Goal: Task Accomplishment & Management: Manage account settings

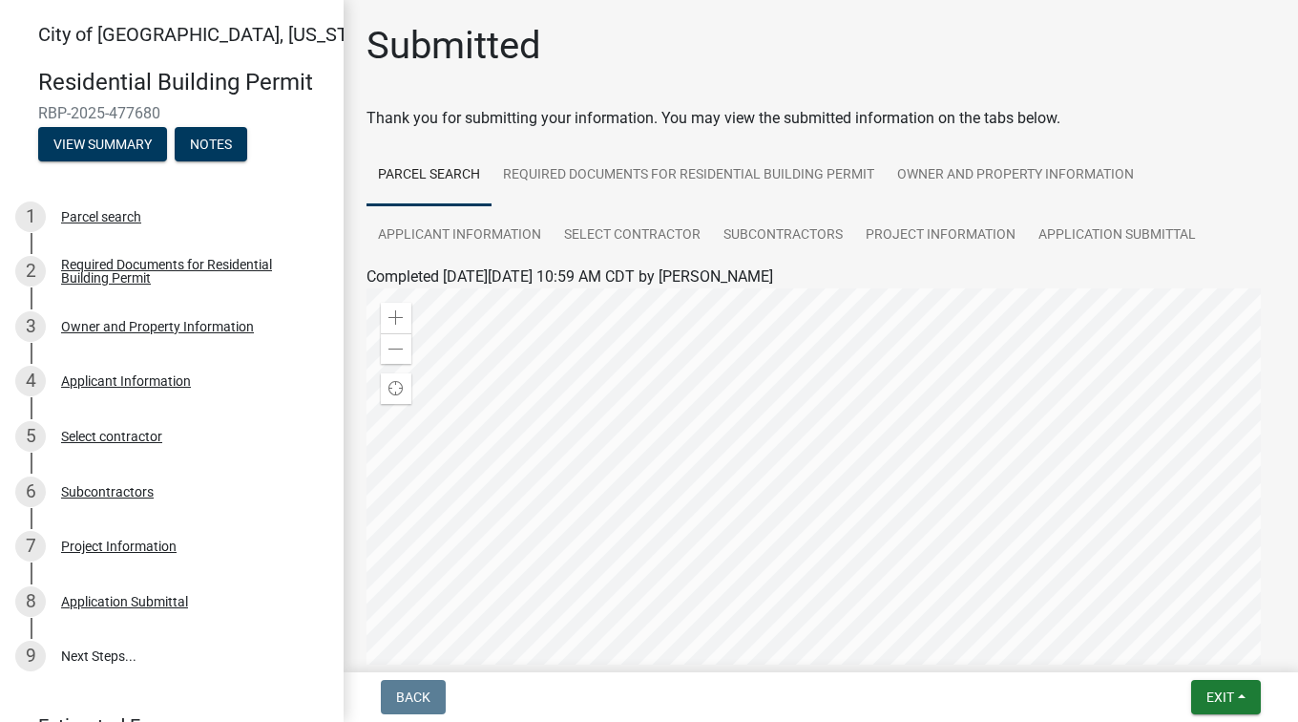
scroll to position [33, 0]
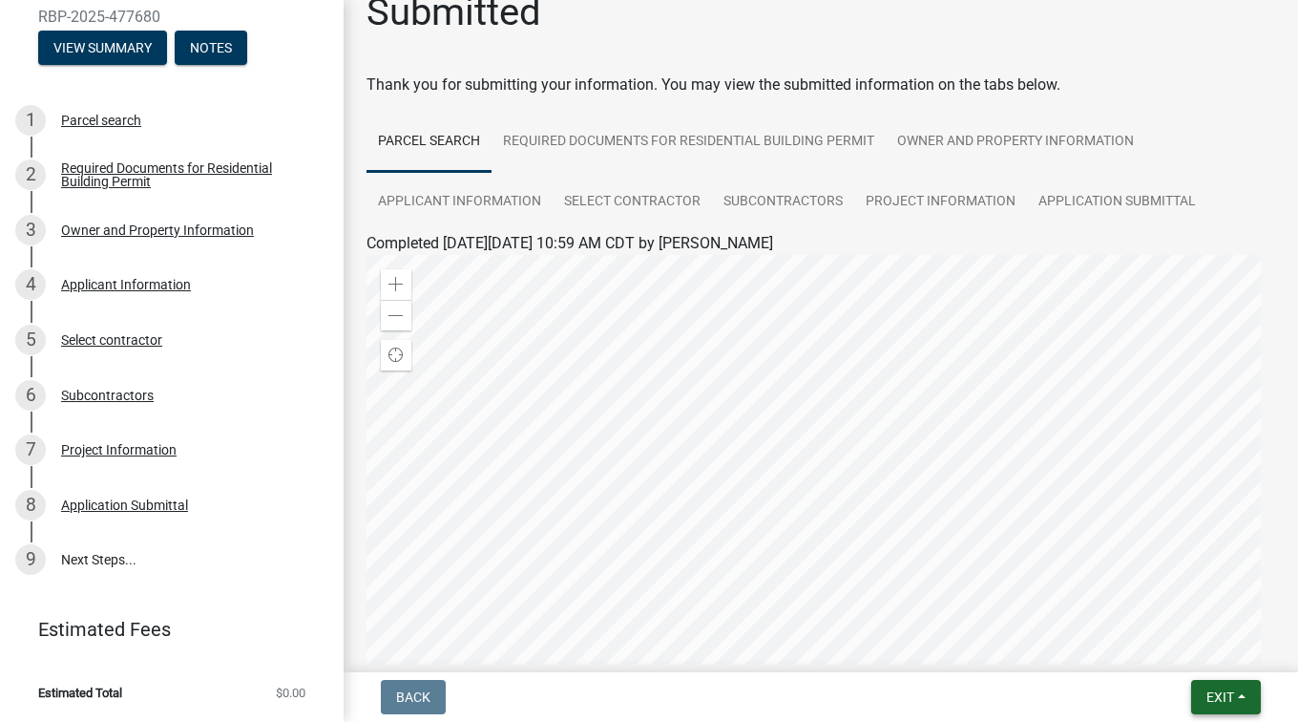
click at [1216, 698] on span "Exit" at bounding box center [1221, 696] width 28 height 15
click at [1204, 660] on button "Save & Exit" at bounding box center [1185, 647] width 153 height 46
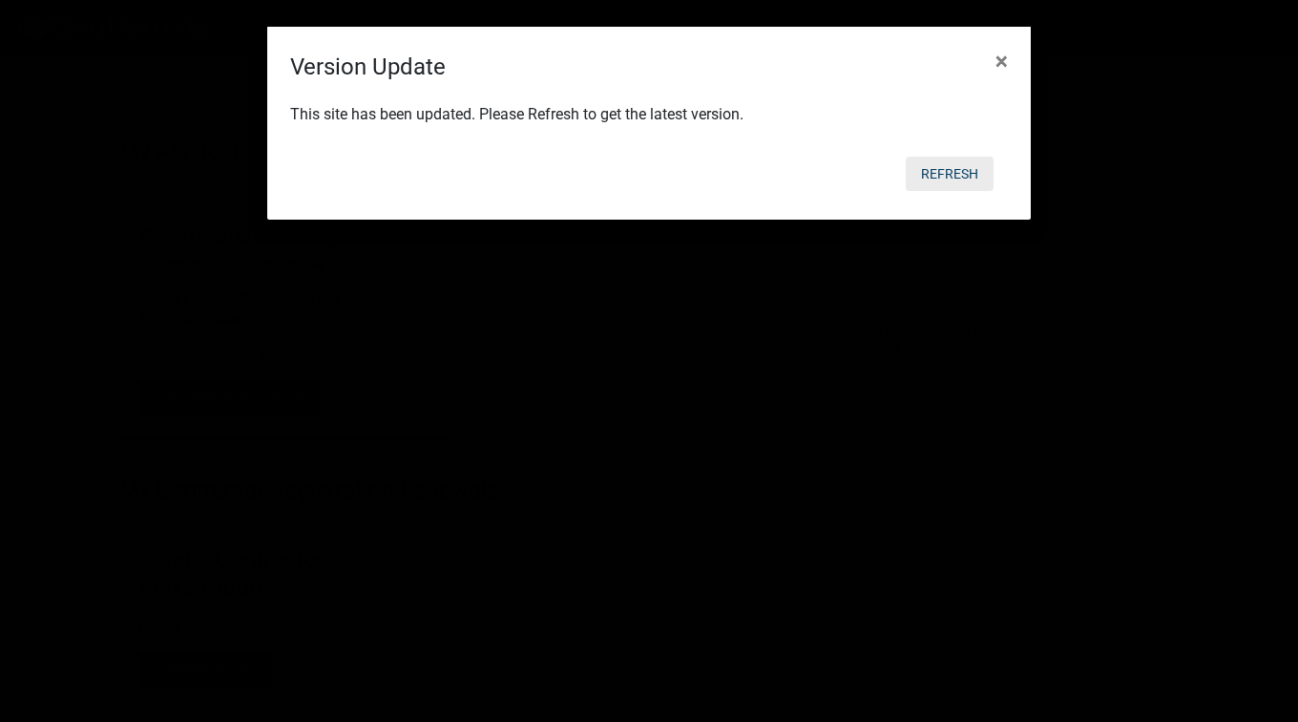
click at [953, 175] on button "Refresh" at bounding box center [950, 174] width 88 height 34
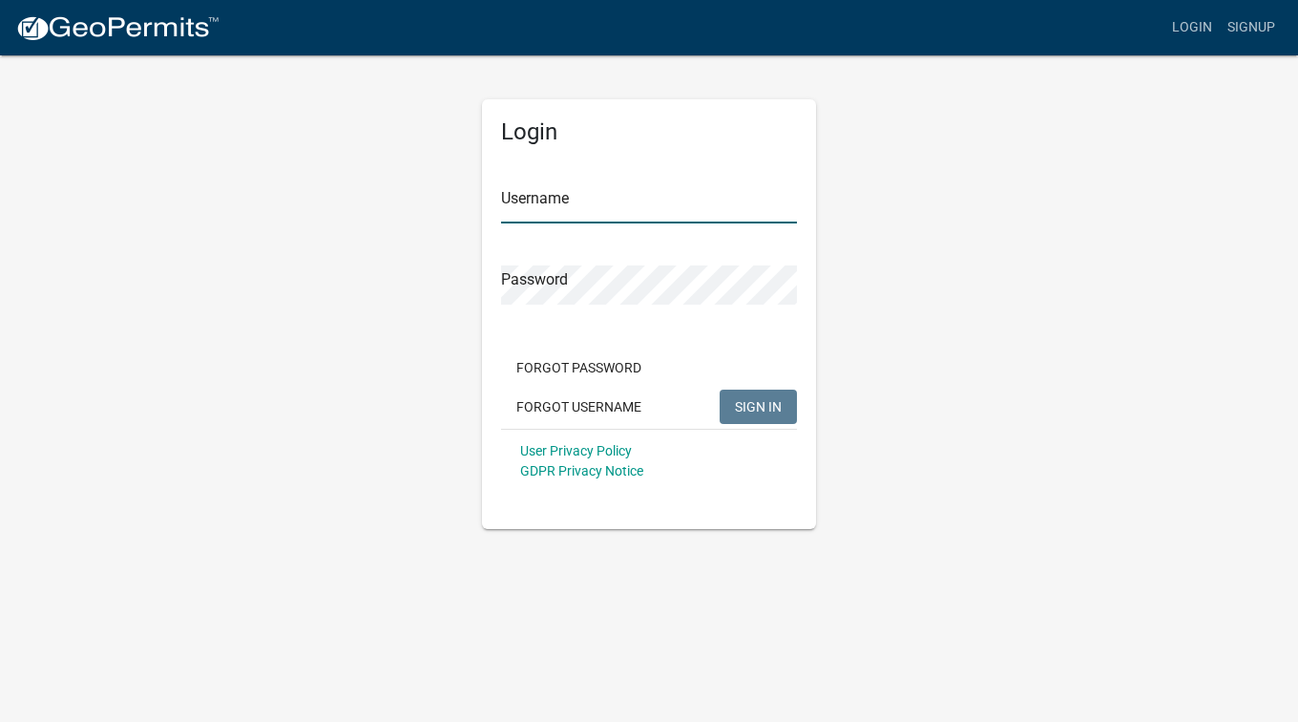
click at [667, 205] on input "Username" at bounding box center [649, 203] width 296 height 39
type input "watson"
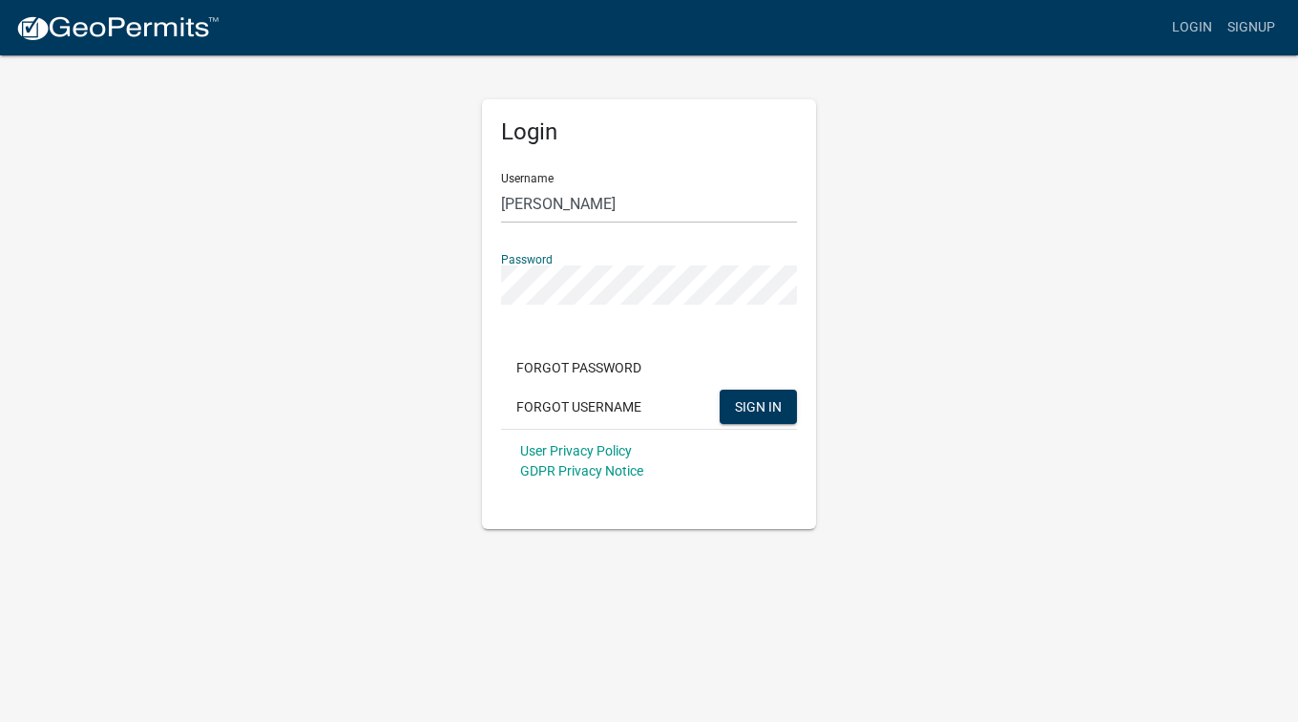
click at [720, 390] on button "SIGN IN" at bounding box center [758, 407] width 77 height 34
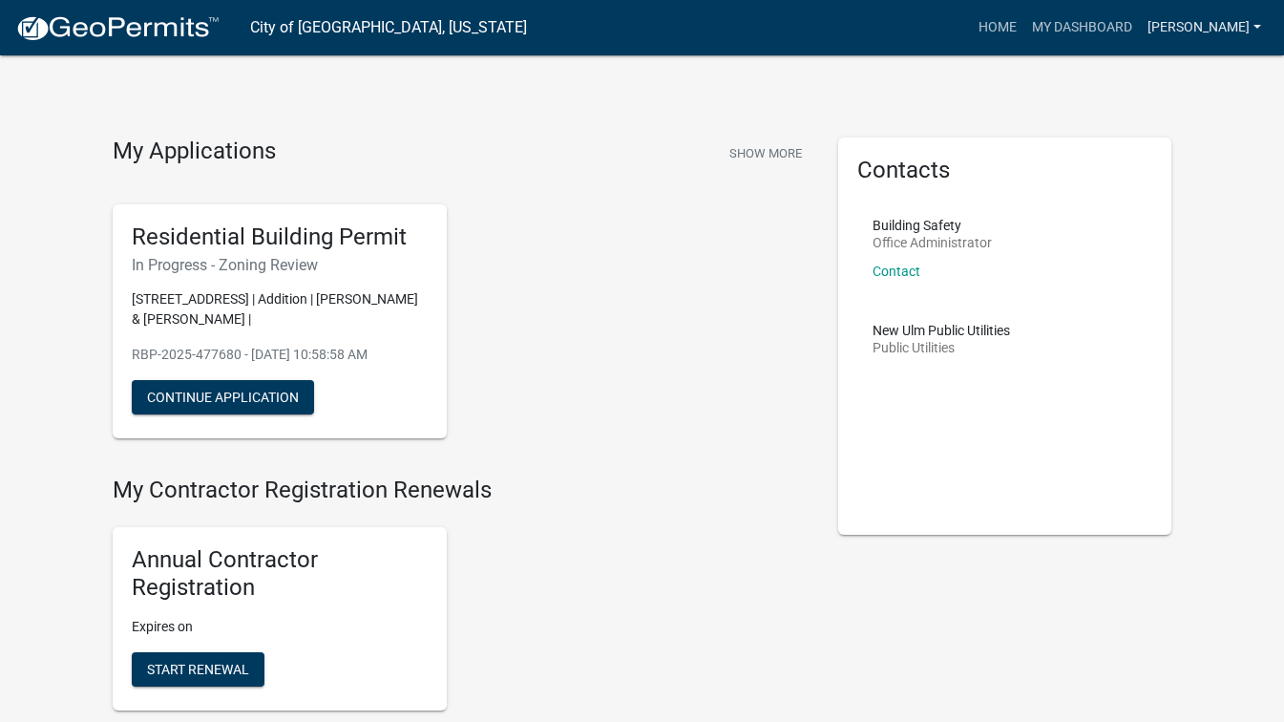
click at [1220, 17] on link "[PERSON_NAME]" at bounding box center [1204, 28] width 129 height 36
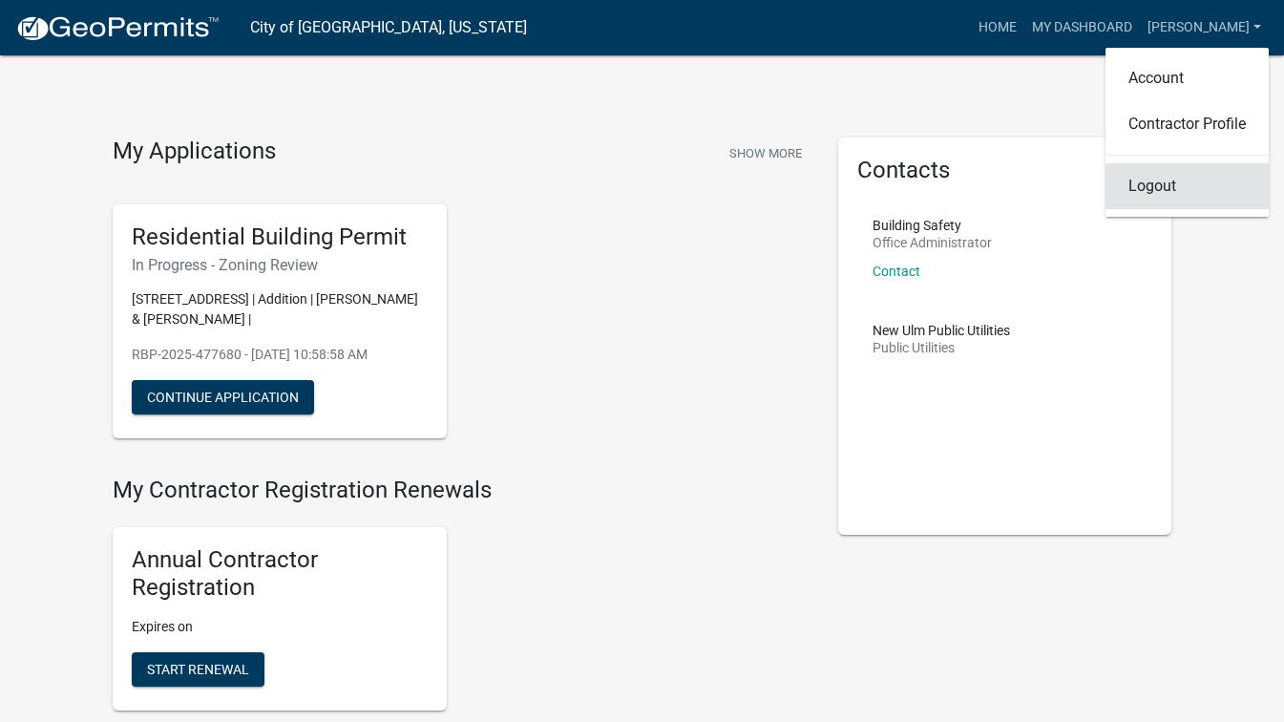
click at [1179, 187] on link "Logout" at bounding box center [1187, 186] width 163 height 46
